Goal: Find specific fact: Find specific fact

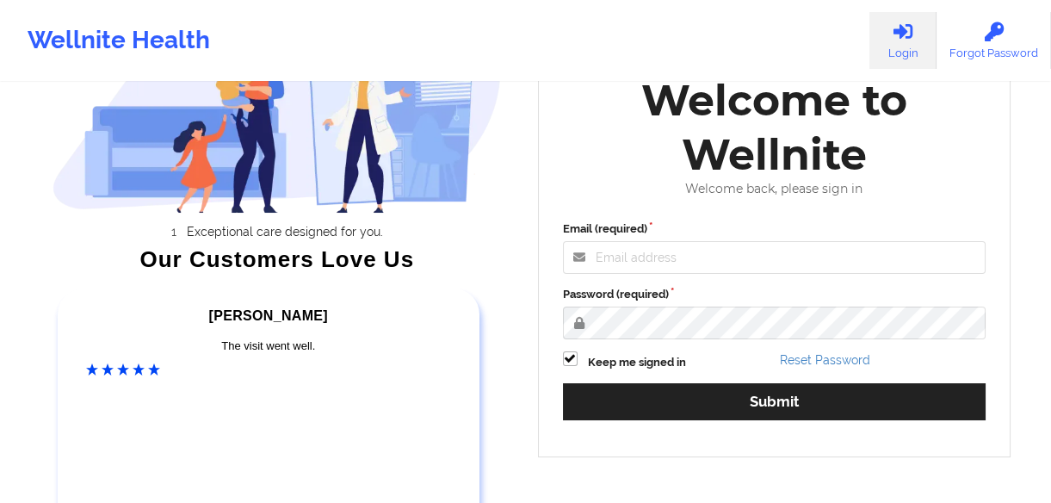
scroll to position [258, 0]
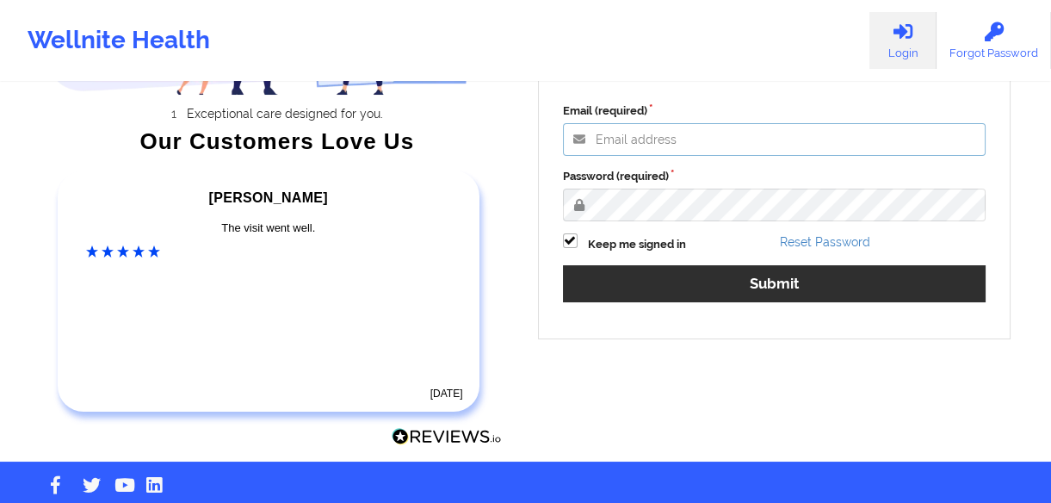
type input "[EMAIL_ADDRESS][DOMAIN_NAME]"
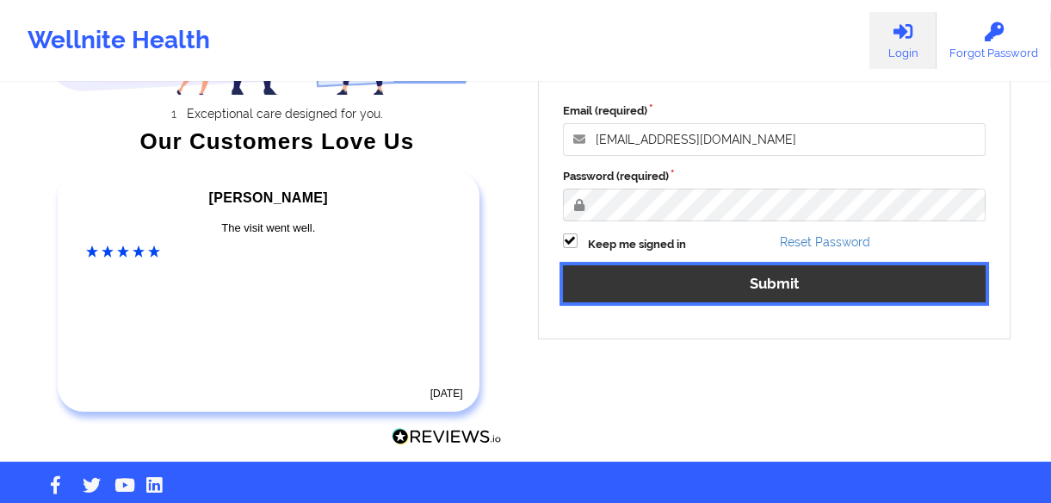
click at [768, 290] on button "Submit" at bounding box center [774, 283] width 423 height 37
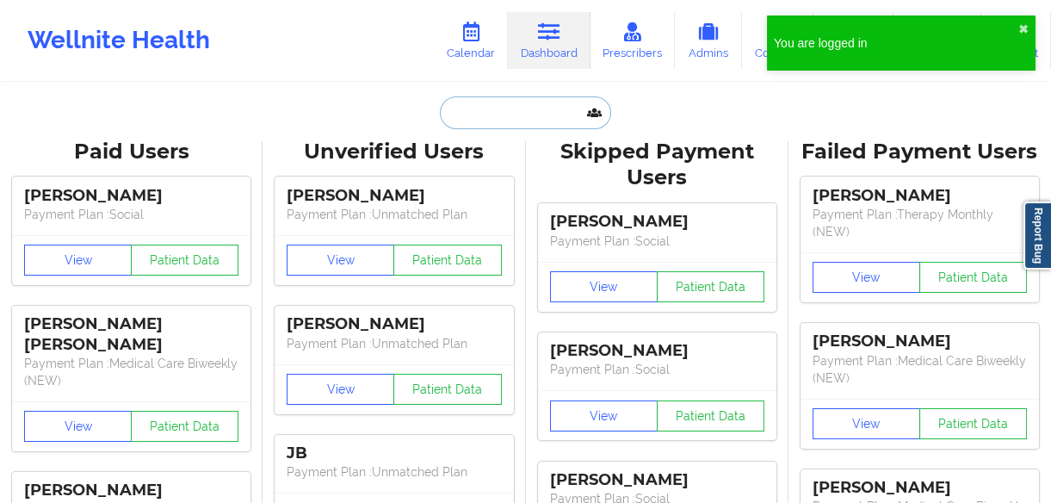
click at [483, 113] on input "text" at bounding box center [525, 112] width 170 height 33
paste input "[PERSON_NAME]"
type input "[PERSON_NAME]"
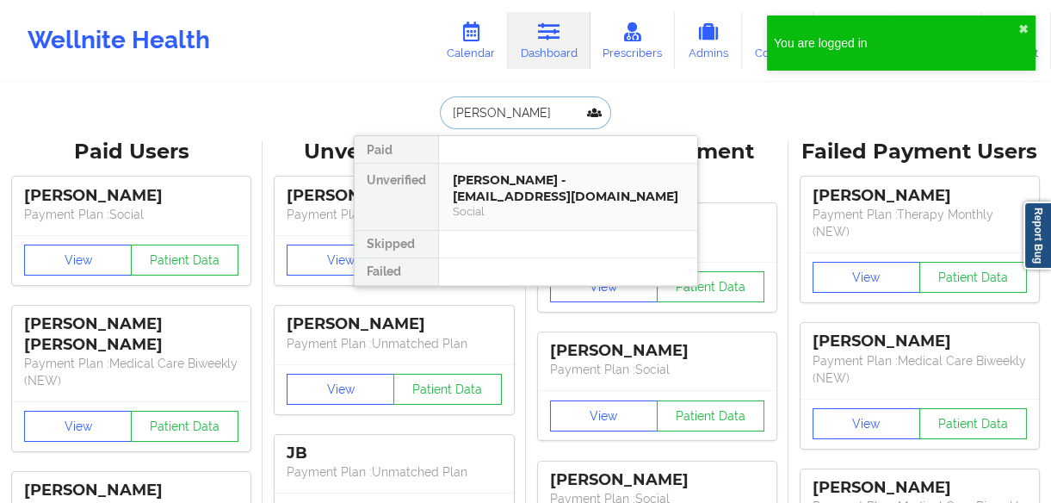
click at [527, 179] on div "[PERSON_NAME] - [EMAIL_ADDRESS][DOMAIN_NAME]" at bounding box center [568, 188] width 231 height 32
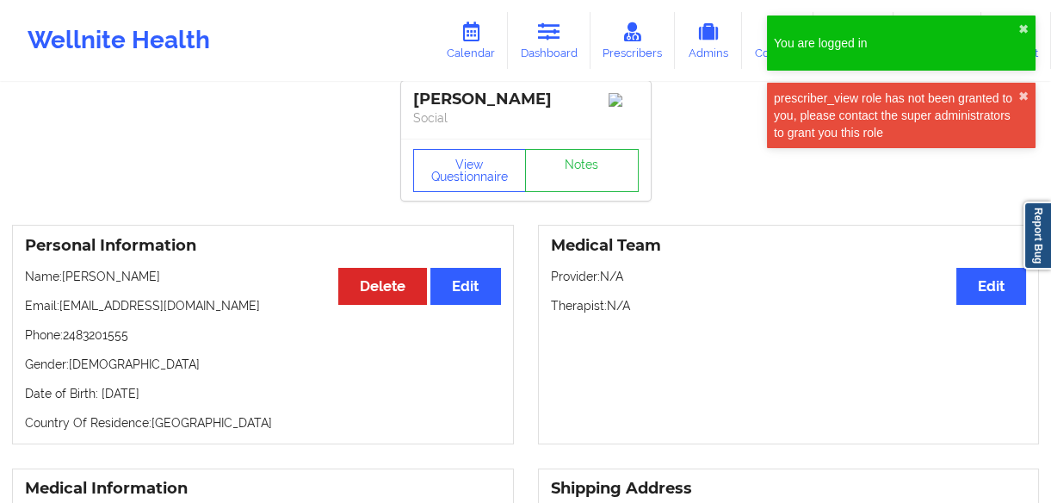
scroll to position [77, 0]
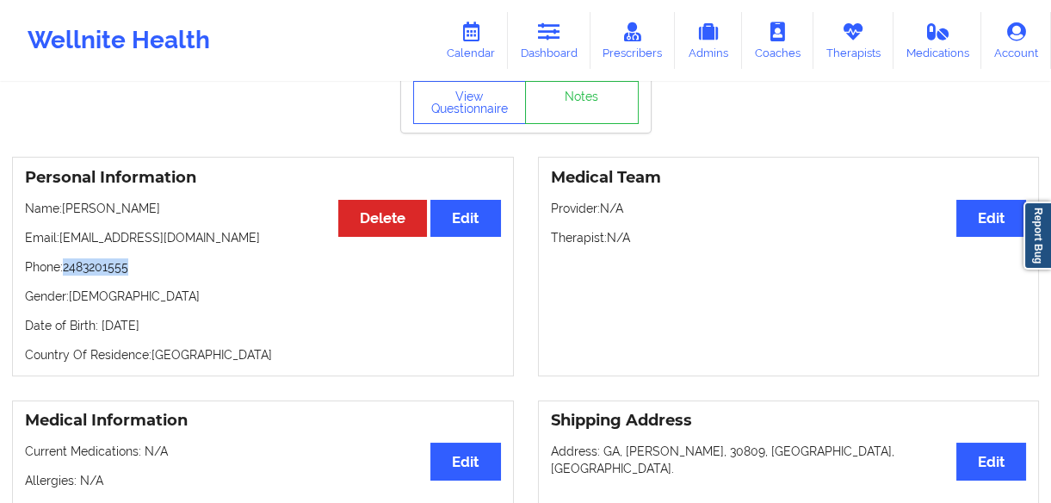
drag, startPoint x: 146, startPoint y: 274, endPoint x: 67, endPoint y: 274, distance: 79.2
click at [67, 274] on p "Phone: [PHONE_NUMBER]" at bounding box center [263, 266] width 476 height 17
copy p "2483201555"
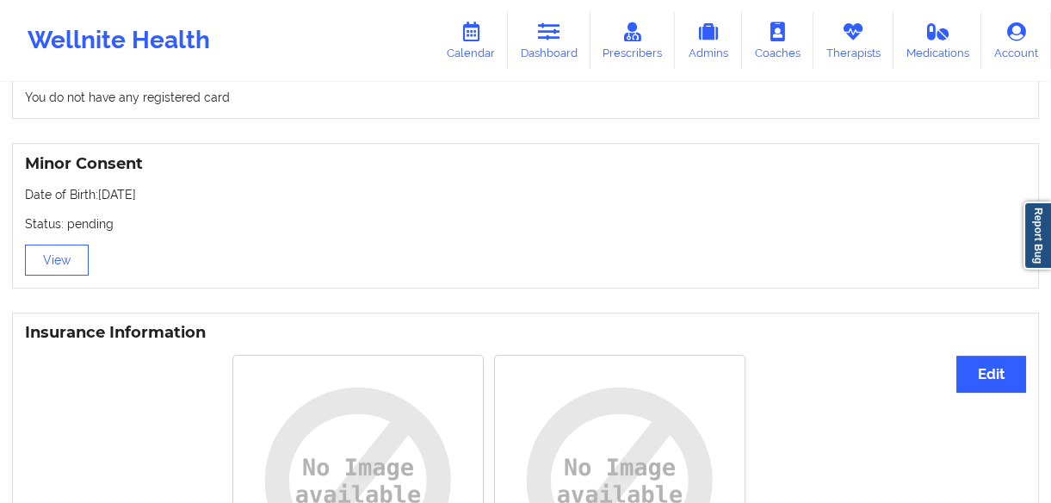
scroll to position [1041, 0]
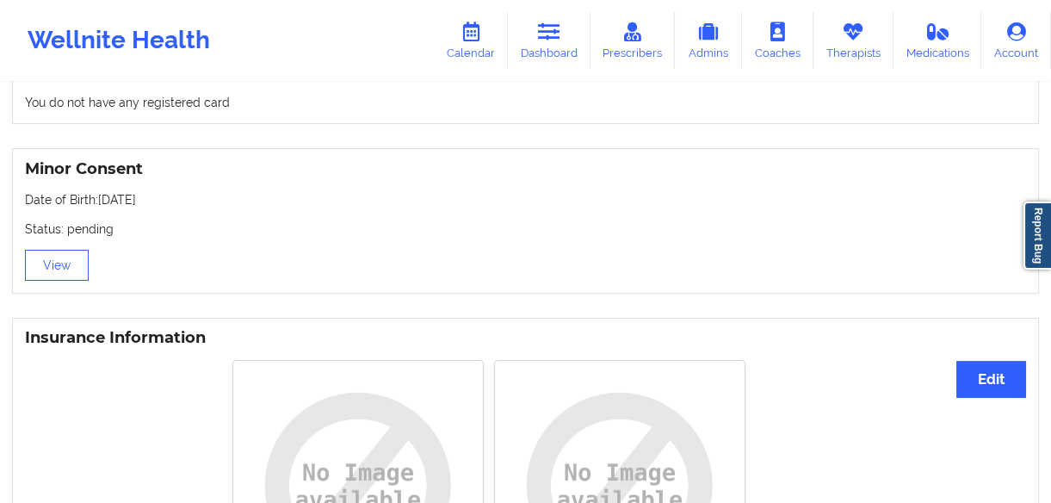
drag, startPoint x: 170, startPoint y: 200, endPoint x: 99, endPoint y: 212, distance: 71.6
click at [99, 208] on p "Date of Birth: [DEMOGRAPHIC_DATA]" at bounding box center [525, 199] width 1001 height 17
copy p "[DATE]"
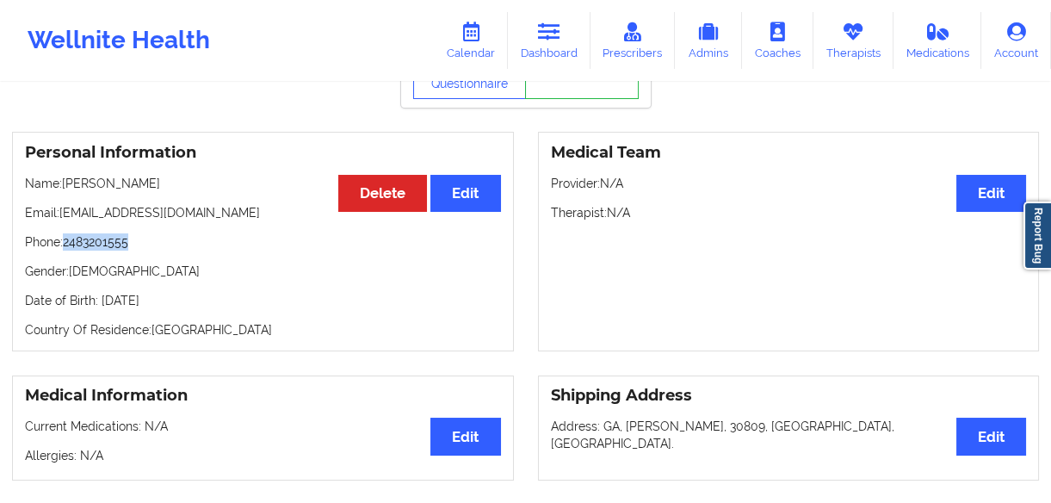
scroll to position [24, 0]
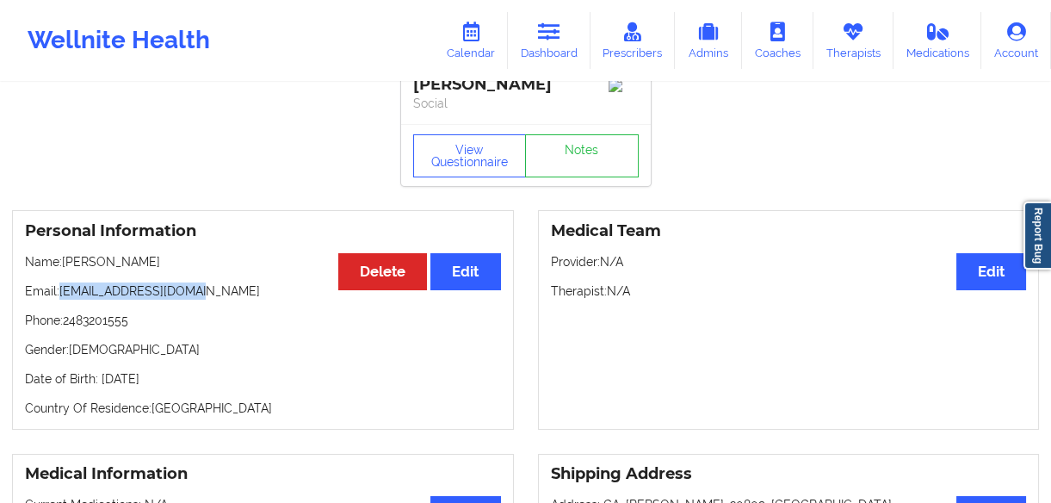
drag, startPoint x: 215, startPoint y: 282, endPoint x: 64, endPoint y: 300, distance: 152.5
click at [64, 300] on div "Personal Information Edit Delete Name: [PERSON_NAME] Email: [EMAIL_ADDRESS][DOM…" at bounding box center [263, 319] width 502 height 219
copy p "[EMAIL_ADDRESS][DOMAIN_NAME]"
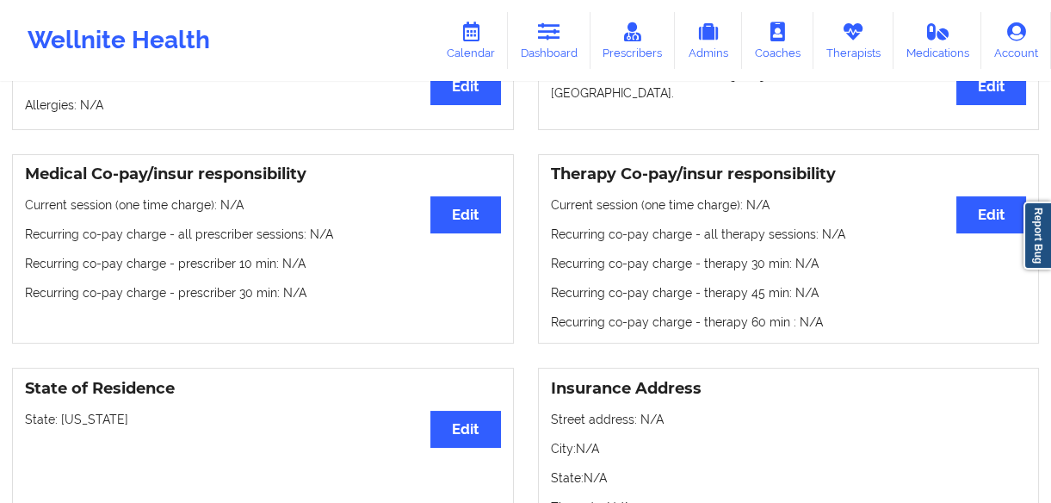
scroll to position [626, 0]
